Goal: Use online tool/utility: Utilize a website feature to perform a specific function

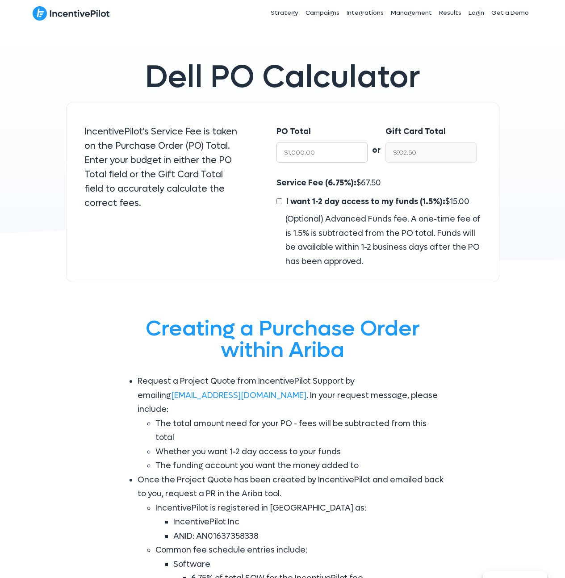
drag, startPoint x: 324, startPoint y: 154, endPoint x: 249, endPoint y: 147, distance: 75.9
click at [249, 147] on div "IncentivePilot's Service Fee is taken on the Purchase Order (PO) Total. Enter y…" at bounding box center [282, 192] width 433 height 181
type input "31"
type input "$28.91"
type input "3125"
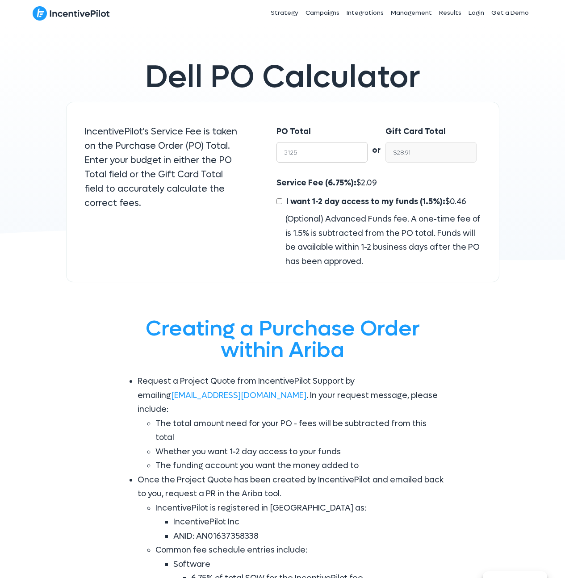
type input "$2,914.06"
type input "31250"
type input "$29,140.62"
type input "31250"
click at [399, 181] on div "Service Fee (6.75%): $ 2,109.38 I want 1-2 day access to my funds (1.5%): $ 468…" at bounding box center [379, 222] width 204 height 92
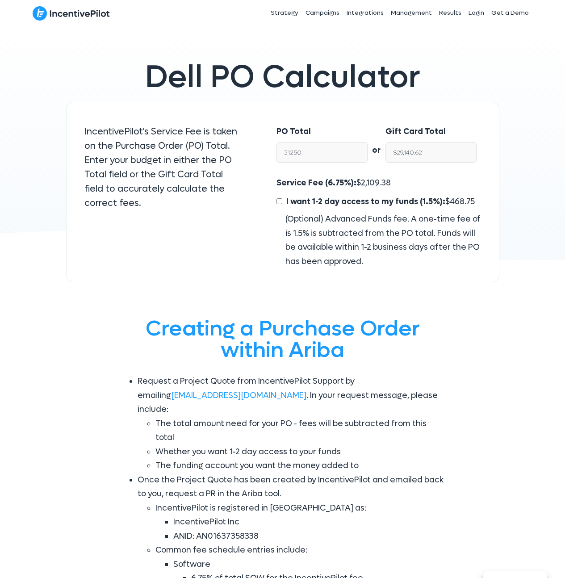
click at [280, 201] on input "I want 1-2 day access to my funds (1.5%): $ 468.75" at bounding box center [280, 201] width 6 height 6
checkbox input "true"
type input "$28,671.87"
click at [451, 197] on span "468.75" at bounding box center [462, 202] width 25 height 10
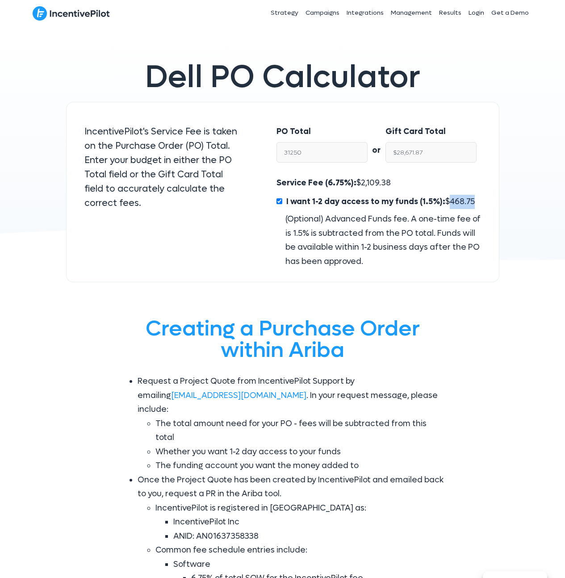
copy span "468.75"
